Goal: Use online tool/utility: Utilize a website feature to perform a specific function

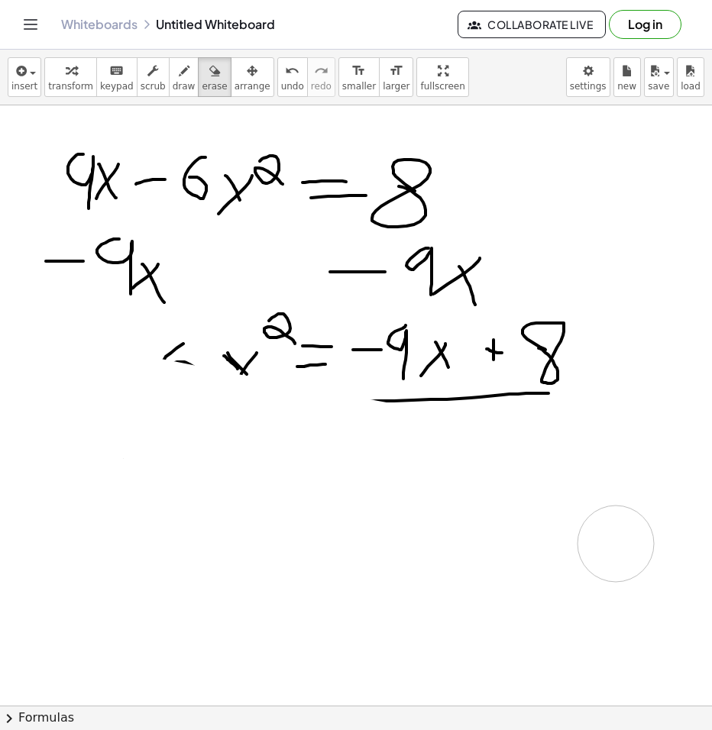
drag, startPoint x: 479, startPoint y: 612, endPoint x: 440, endPoint y: 382, distance: 234.0
click at [323, 321] on div at bounding box center [356, 705] width 712 height 1200
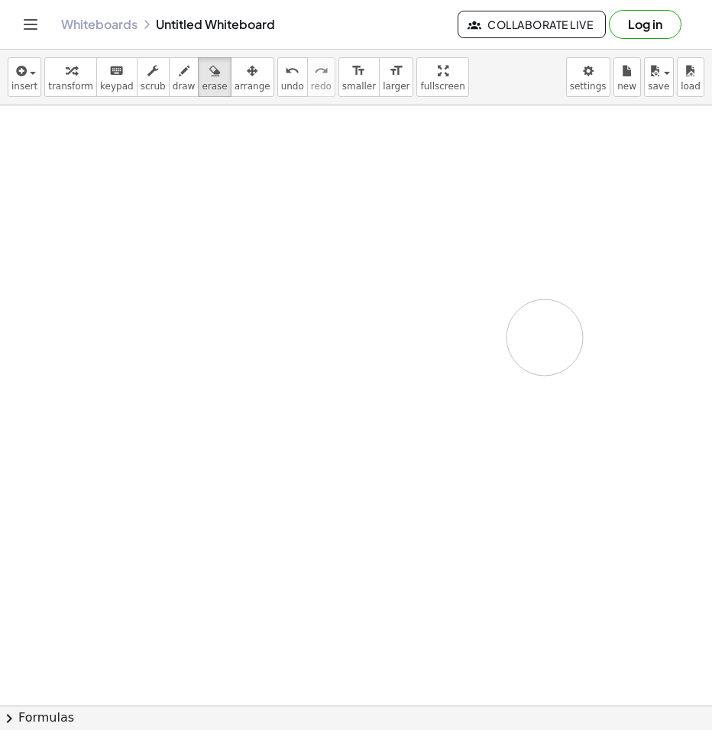
drag, startPoint x: 440, startPoint y: 382, endPoint x: 478, endPoint y: 427, distance: 59.0
click at [544, 349] on div at bounding box center [356, 705] width 712 height 1200
click at [173, 81] on span "draw" at bounding box center [184, 86] width 23 height 11
drag, startPoint x: 217, startPoint y: 270, endPoint x: 10, endPoint y: 203, distance: 217.6
click at [217, 270] on div at bounding box center [356, 705] width 712 height 1200
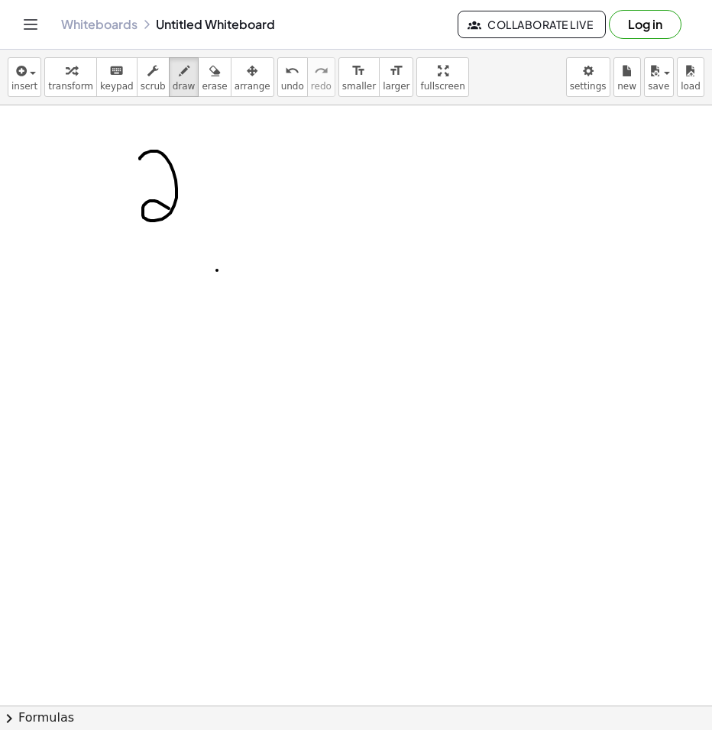
drag, startPoint x: 140, startPoint y: 159, endPoint x: 183, endPoint y: 220, distance: 75.0
click at [183, 220] on div at bounding box center [356, 705] width 712 height 1200
drag, startPoint x: 191, startPoint y: 150, endPoint x: 194, endPoint y: 209, distance: 59.6
click at [194, 209] on div at bounding box center [356, 705] width 712 height 1200
drag, startPoint x: 223, startPoint y: 165, endPoint x: 211, endPoint y: 205, distance: 41.3
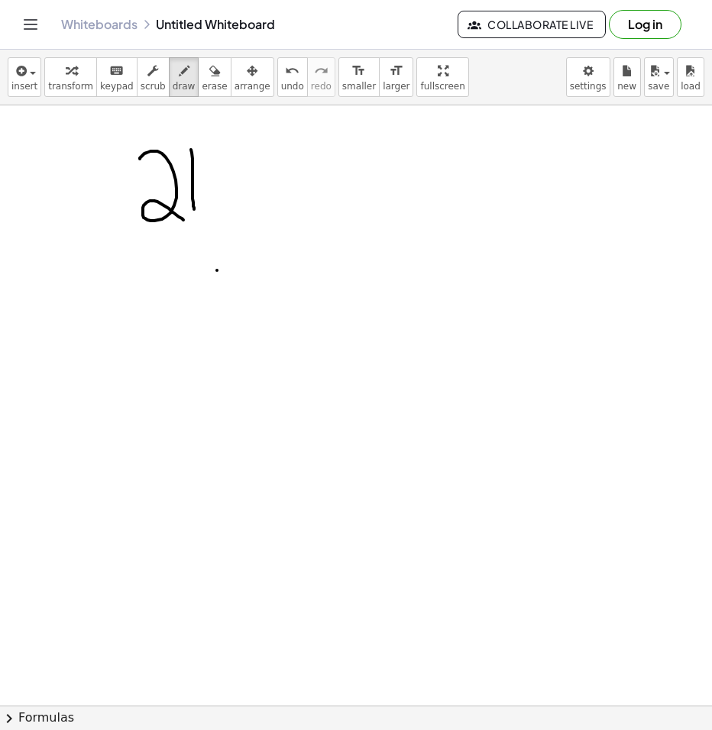
click at [211, 205] on div at bounding box center [356, 705] width 712 height 1200
drag, startPoint x: 213, startPoint y: 166, endPoint x: 234, endPoint y: 189, distance: 30.8
click at [233, 198] on div at bounding box center [356, 705] width 712 height 1200
drag, startPoint x: 236, startPoint y: 142, endPoint x: 238, endPoint y: 206, distance: 64.2
click at [238, 205] on div at bounding box center [356, 705] width 712 height 1200
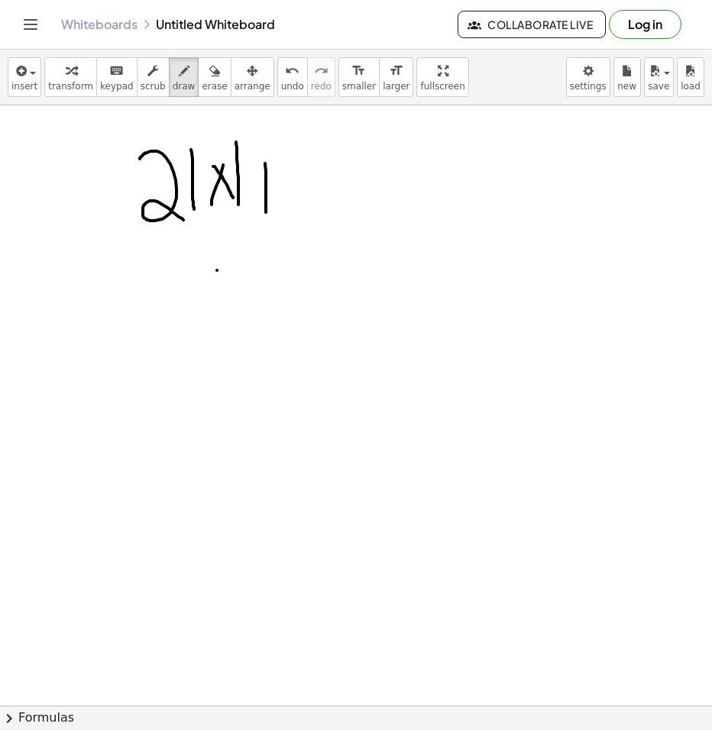
drag, startPoint x: 265, startPoint y: 163, endPoint x: 266, endPoint y: 213, distance: 49.6
click at [266, 213] on div at bounding box center [356, 705] width 712 height 1200
drag, startPoint x: 260, startPoint y: 184, endPoint x: 275, endPoint y: 180, distance: 15.0
click at [273, 180] on div at bounding box center [356, 705] width 712 height 1200
drag, startPoint x: 300, startPoint y: 161, endPoint x: 325, endPoint y: 203, distance: 49.0
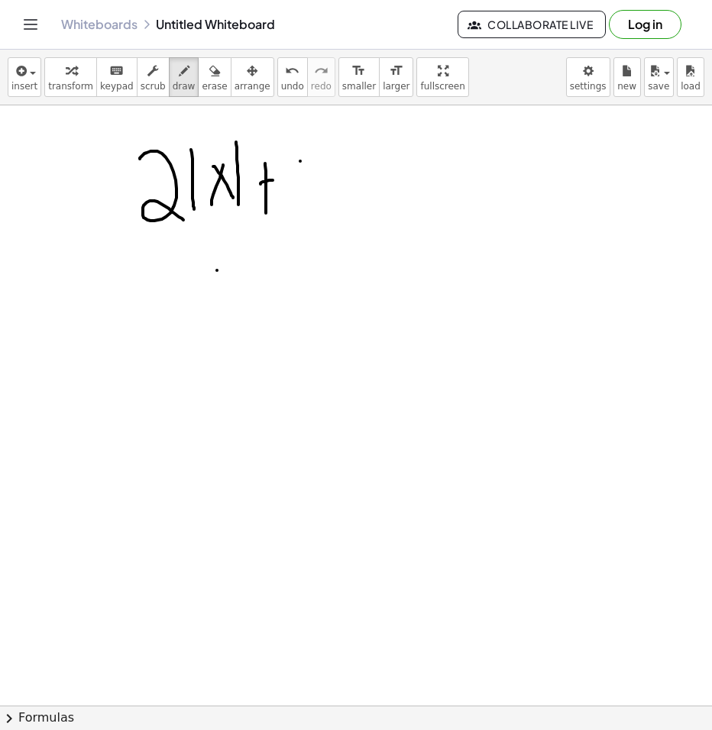
click at [325, 202] on div at bounding box center [356, 705] width 712 height 1200
drag, startPoint x: 346, startPoint y: 171, endPoint x: 308, endPoint y: 232, distance: 72.0
click at [312, 225] on div at bounding box center [356, 705] width 712 height 1200
drag, startPoint x: 390, startPoint y: 172, endPoint x: 424, endPoint y: 173, distance: 33.6
click at [400, 171] on div at bounding box center [356, 705] width 712 height 1200
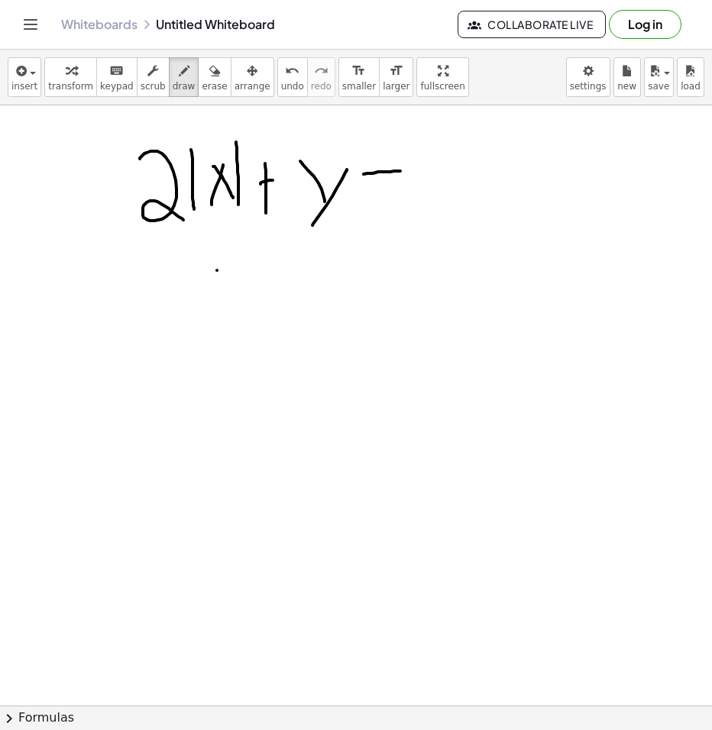
drag, startPoint x: 372, startPoint y: 189, endPoint x: 417, endPoint y: 182, distance: 45.6
click at [387, 186] on div at bounding box center [356, 705] width 712 height 1200
drag, startPoint x: 448, startPoint y: 156, endPoint x: 438, endPoint y: 146, distance: 14.0
click at [438, 146] on div at bounding box center [356, 705] width 712 height 1200
drag, startPoint x: 116, startPoint y: 268, endPoint x: 144, endPoint y: 269, distance: 28.3
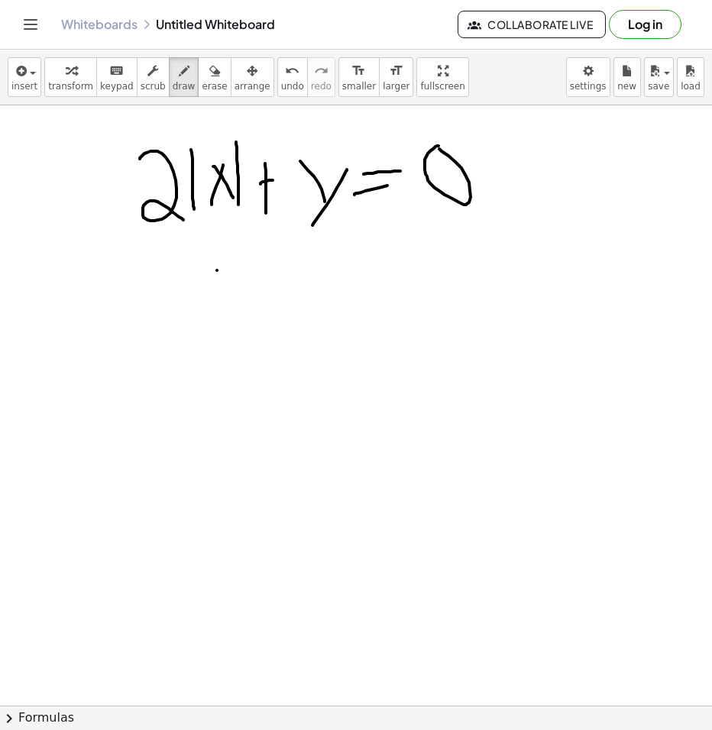
click at [133, 270] on div at bounding box center [356, 705] width 712 height 1200
drag, startPoint x: 164, startPoint y: 254, endPoint x: 199, endPoint y: 273, distance: 38.9
click at [196, 288] on div at bounding box center [356, 705] width 712 height 1200
click at [214, 291] on div at bounding box center [356, 705] width 712 height 1200
drag, startPoint x: 244, startPoint y: 250, endPoint x: 227, endPoint y: 276, distance: 31.3
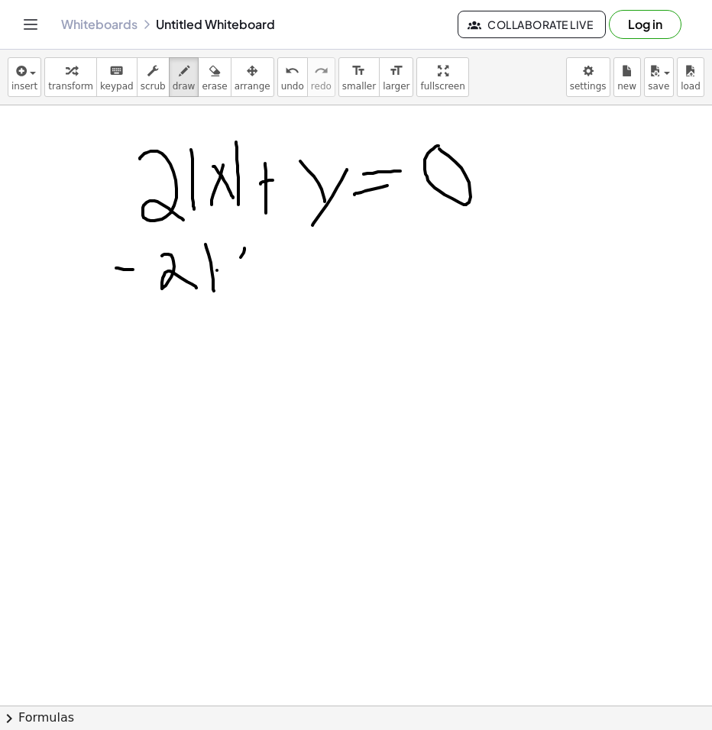
click at [227, 276] on div at bounding box center [356, 705] width 712 height 1200
drag, startPoint x: 235, startPoint y: 258, endPoint x: 253, endPoint y: 279, distance: 28.2
click at [253, 279] on div at bounding box center [356, 705] width 712 height 1200
drag, startPoint x: 265, startPoint y: 253, endPoint x: 273, endPoint y: 291, distance: 38.3
click at [271, 291] on div at bounding box center [356, 705] width 712 height 1200
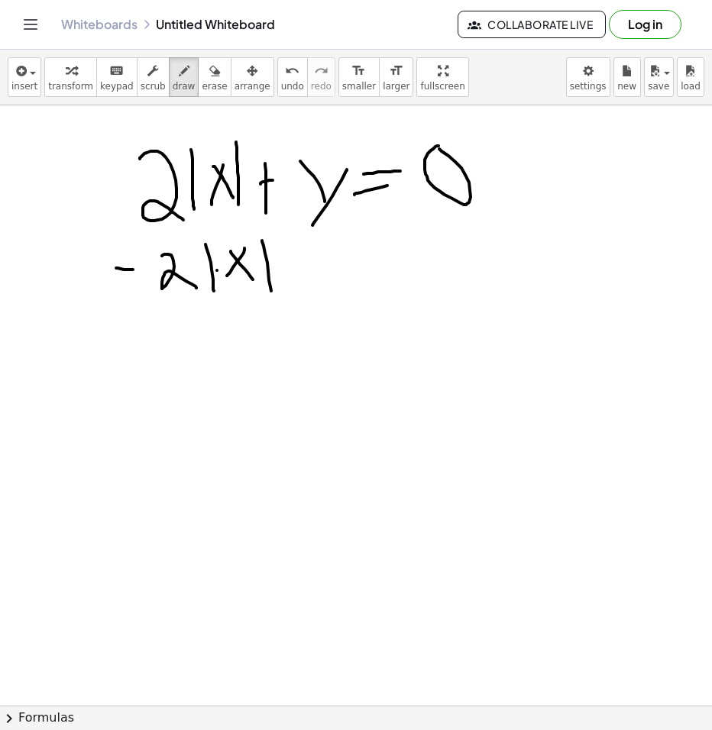
drag, startPoint x: 134, startPoint y: 370, endPoint x: 157, endPoint y: 418, distance: 54.3
click at [157, 418] on div at bounding box center [356, 705] width 712 height 1200
drag, startPoint x: 175, startPoint y: 363, endPoint x: 150, endPoint y: 458, distance: 97.8
click at [146, 457] on div at bounding box center [356, 705] width 712 height 1200
drag, startPoint x: 193, startPoint y: 396, endPoint x: 245, endPoint y: 402, distance: 52.3
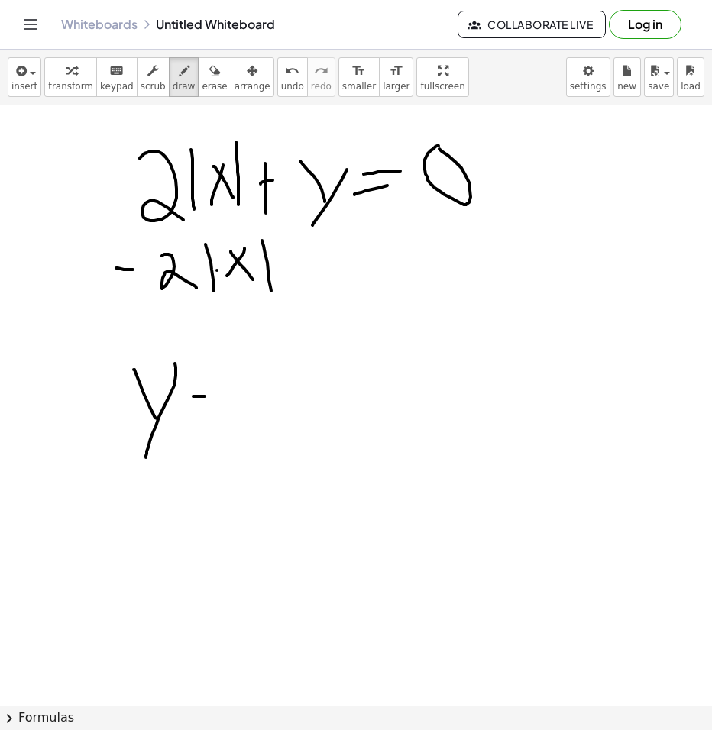
click at [241, 401] on div at bounding box center [356, 705] width 712 height 1200
drag, startPoint x: 208, startPoint y: 420, endPoint x: 251, endPoint y: 422, distance: 43.6
click at [238, 421] on div at bounding box center [356, 705] width 712 height 1200
drag, startPoint x: 286, startPoint y: 405, endPoint x: 322, endPoint y: 405, distance: 36.7
click at [295, 405] on div at bounding box center [356, 705] width 712 height 1200
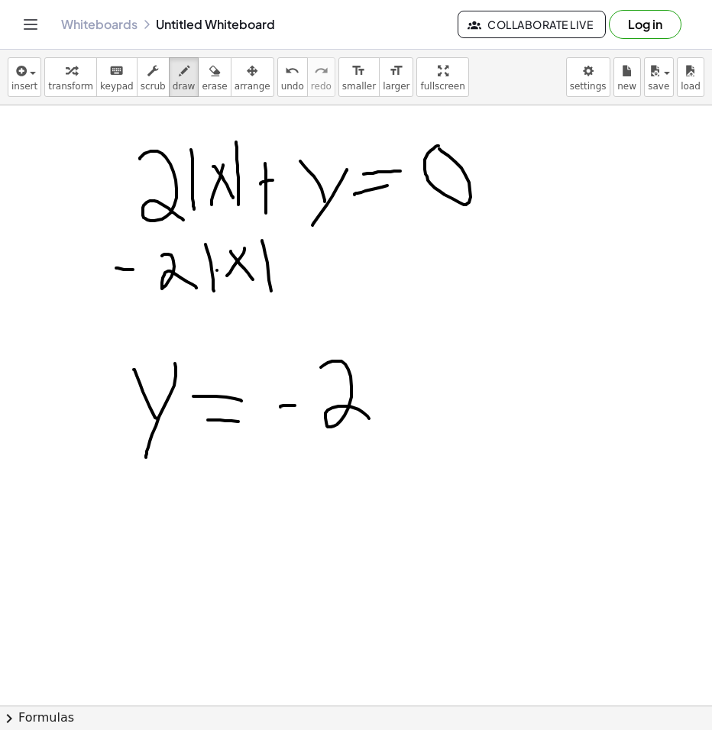
drag, startPoint x: 328, startPoint y: 363, endPoint x: 379, endPoint y: 389, distance: 57.4
click at [370, 420] on div at bounding box center [356, 705] width 712 height 1200
drag, startPoint x: 383, startPoint y: 350, endPoint x: 393, endPoint y: 438, distance: 89.1
click at [392, 438] on div at bounding box center [356, 705] width 712 height 1200
drag, startPoint x: 417, startPoint y: 410, endPoint x: 400, endPoint y: 422, distance: 20.8
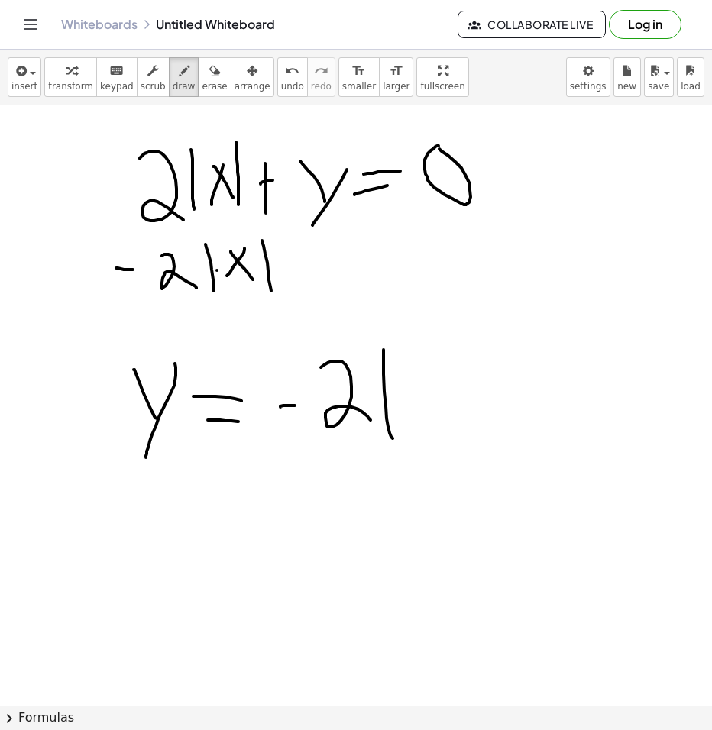
click at [399, 431] on div at bounding box center [356, 705] width 712 height 1200
drag, startPoint x: 409, startPoint y: 370, endPoint x: 451, endPoint y: 442, distance: 83.2
click at [448, 443] on div at bounding box center [356, 705] width 712 height 1200
drag, startPoint x: 464, startPoint y: 344, endPoint x: 473, endPoint y: 445, distance: 101.2
click at [473, 445] on div at bounding box center [356, 705] width 712 height 1200
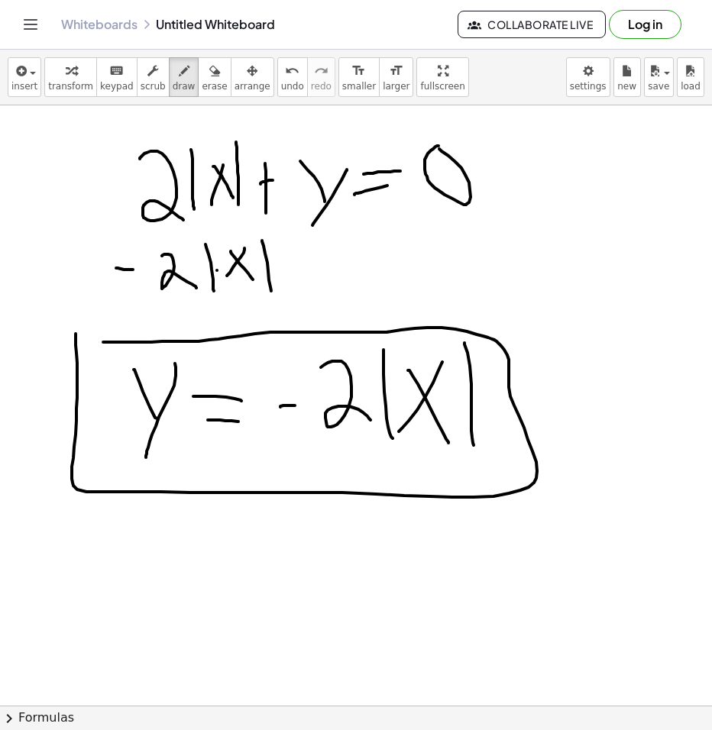
drag, startPoint x: 76, startPoint y: 345, endPoint x: 91, endPoint y: 341, distance: 15.7
click at [91, 341] on div at bounding box center [356, 705] width 712 height 1200
click at [202, 77] on div "button" at bounding box center [214, 70] width 25 height 18
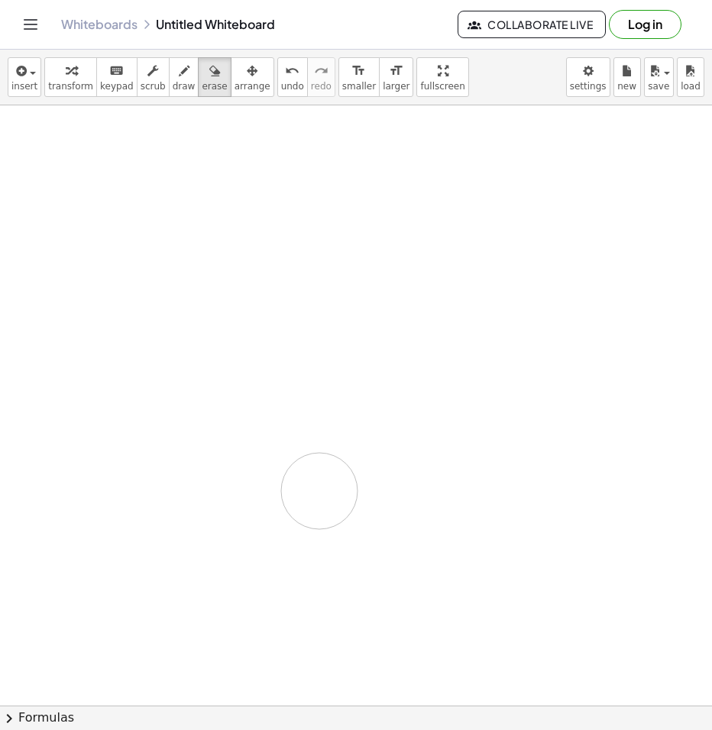
drag, startPoint x: 405, startPoint y: 191, endPoint x: 472, endPoint y: 523, distance: 338.9
click at [472, 522] on div at bounding box center [356, 705] width 712 height 1200
